Goal: Navigation & Orientation: Understand site structure

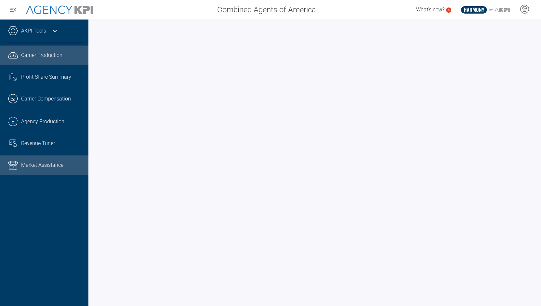
click at [46, 175] on link "Market Assistance" at bounding box center [44, 165] width 88 height 20
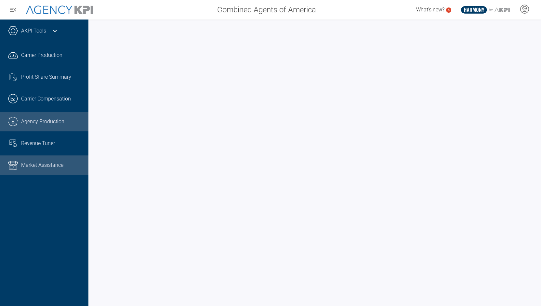
click at [53, 129] on link ".cls-1{fill:none;stroke:#221f20;stroke-linecap:round;stroke-linejoin:round;stro…" at bounding box center [44, 122] width 88 height 20
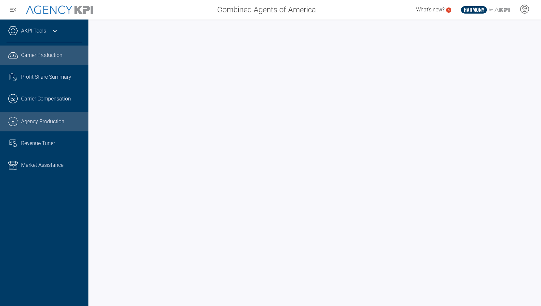
click at [57, 57] on span "Carrier Production" at bounding box center [41, 55] width 41 height 8
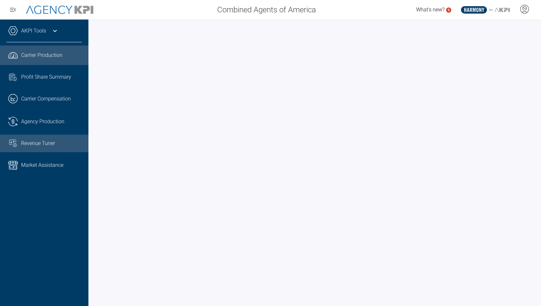
click at [35, 141] on span "Revenue Tuner" at bounding box center [38, 144] width 34 height 8
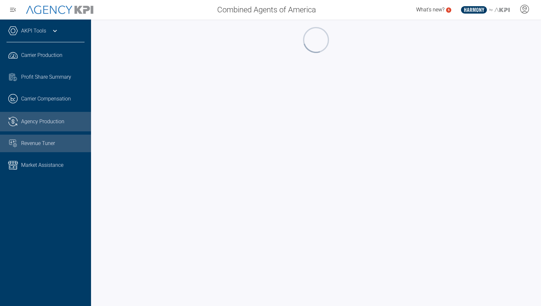
click at [43, 123] on span "Agency Production" at bounding box center [42, 122] width 43 height 8
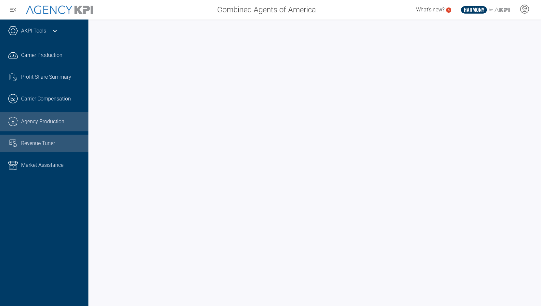
click at [77, 143] on div "Revenue Tuner" at bounding box center [51, 144] width 61 height 8
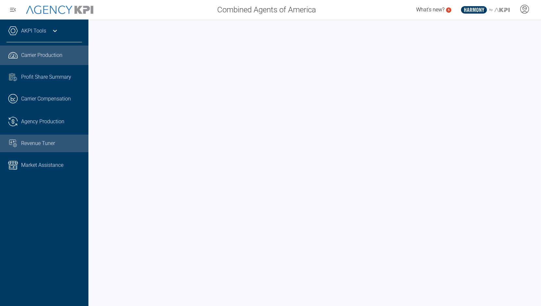
click at [43, 54] on span "Carrier Production" at bounding box center [41, 55] width 41 height 8
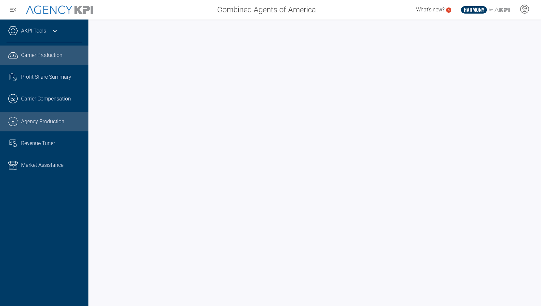
click at [31, 124] on span "Agency Production" at bounding box center [42, 122] width 43 height 8
click at [37, 127] on link ".cls-1{fill:none;stroke:#221f20;stroke-linecap:round;stroke-linejoin:round;stro…" at bounding box center [44, 122] width 88 height 20
